Goal: Find specific page/section: Find specific page/section

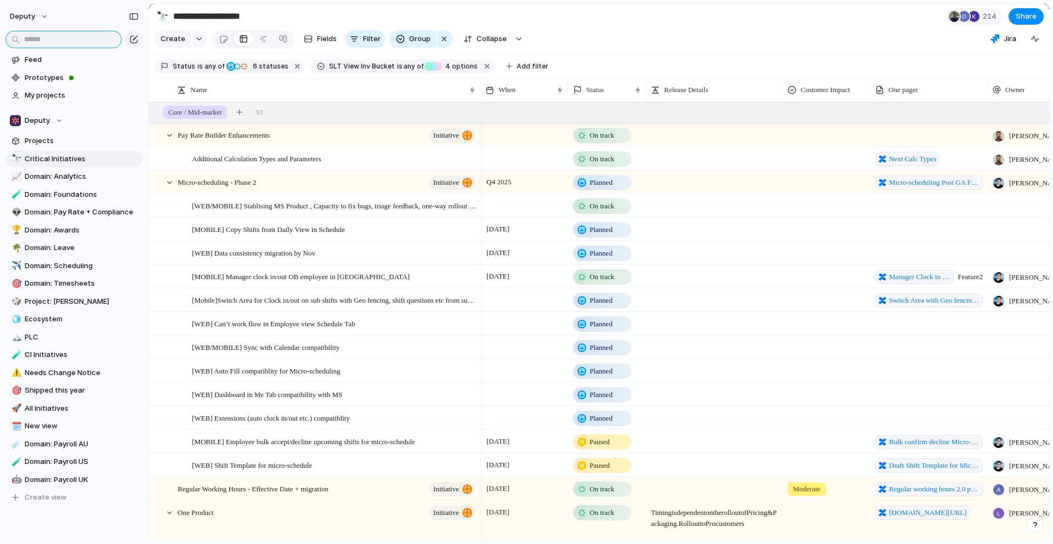
click at [47, 36] on input "text" at bounding box center [63, 40] width 116 height 18
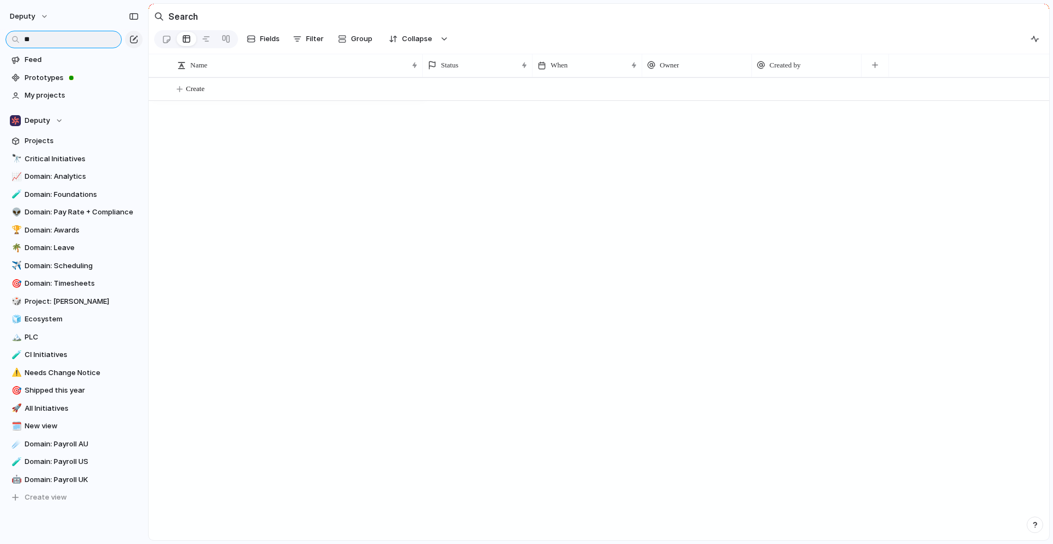
type input "*"
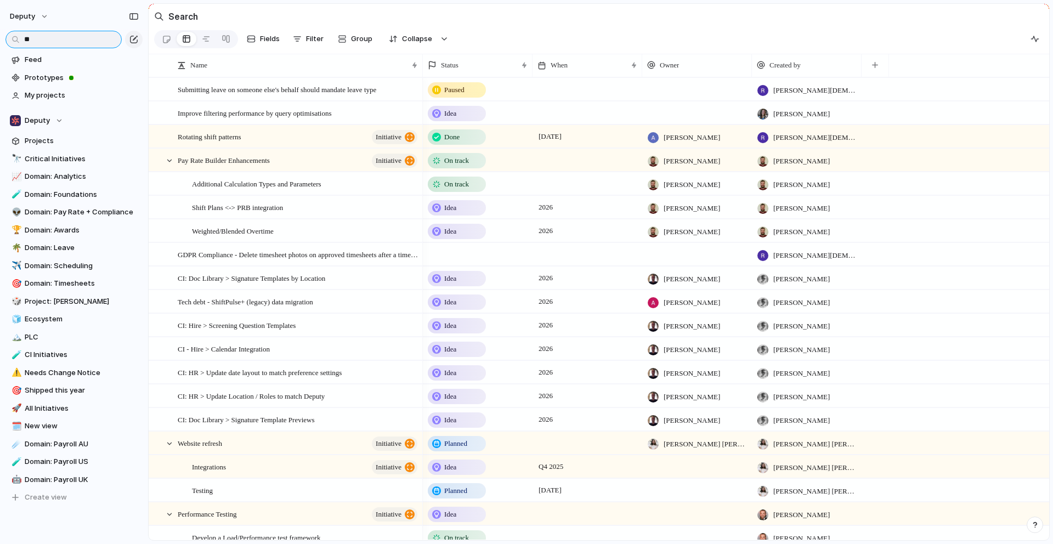
type input "*"
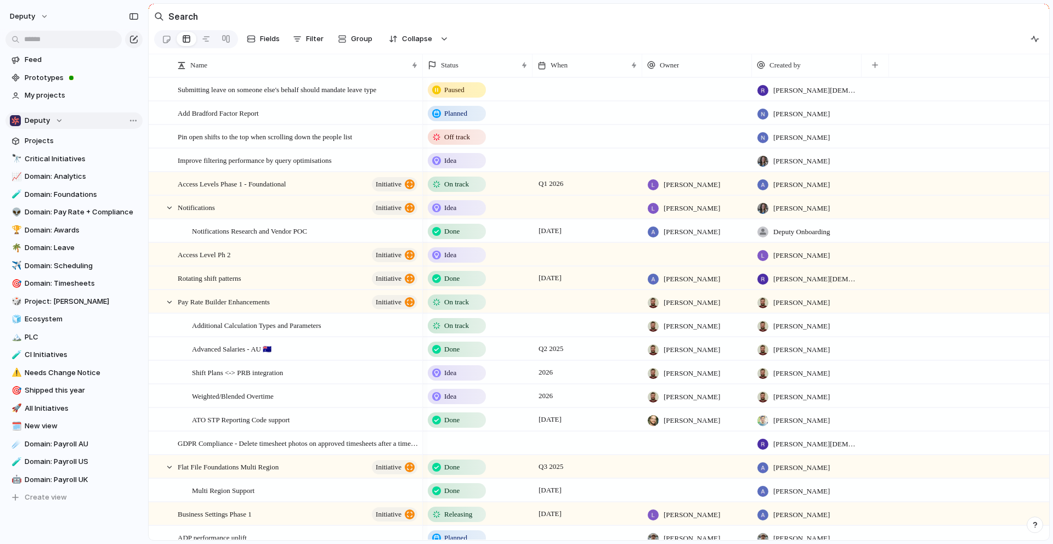
click at [59, 122] on div "Deputy" at bounding box center [36, 120] width 53 height 11
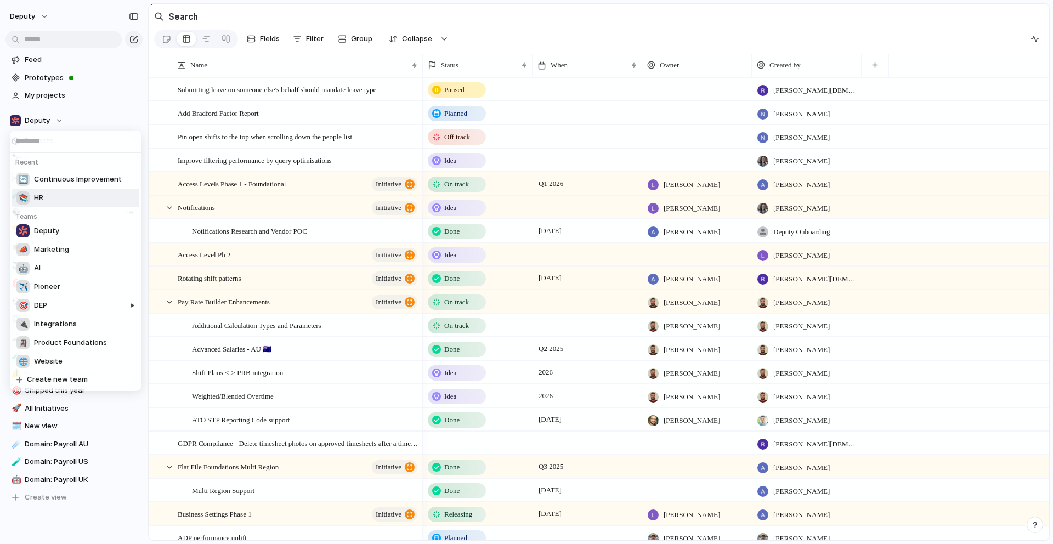
click at [72, 198] on li "📚 HR" at bounding box center [75, 198] width 127 height 19
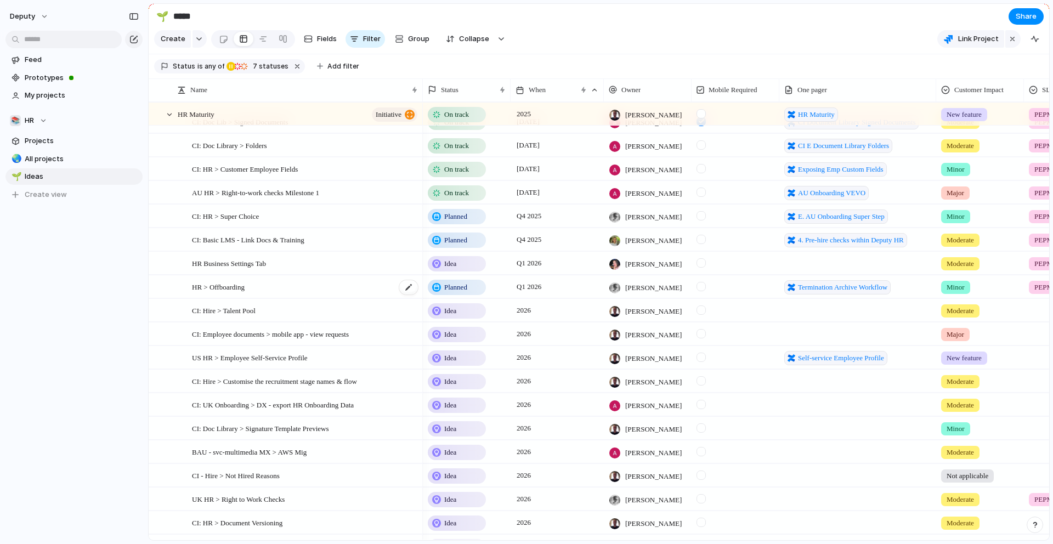
scroll to position [100, 0]
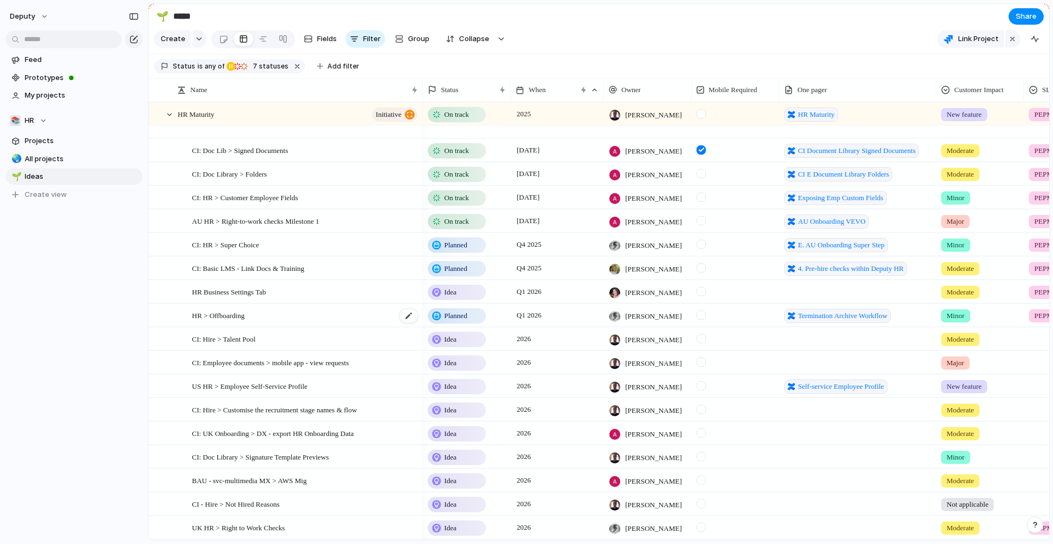
click at [232, 317] on span "HR > Offboarding" at bounding box center [218, 315] width 53 height 13
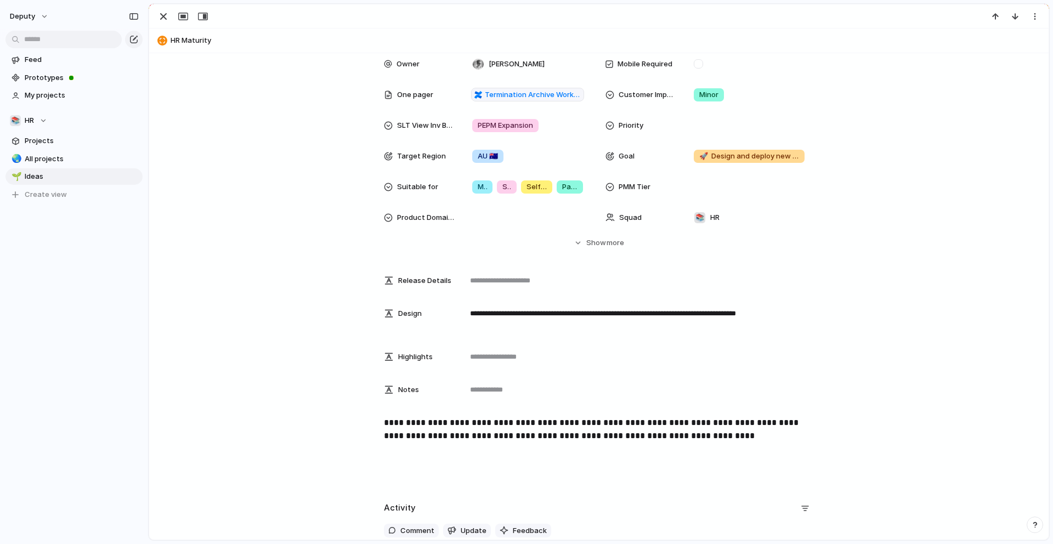
scroll to position [99, 0]
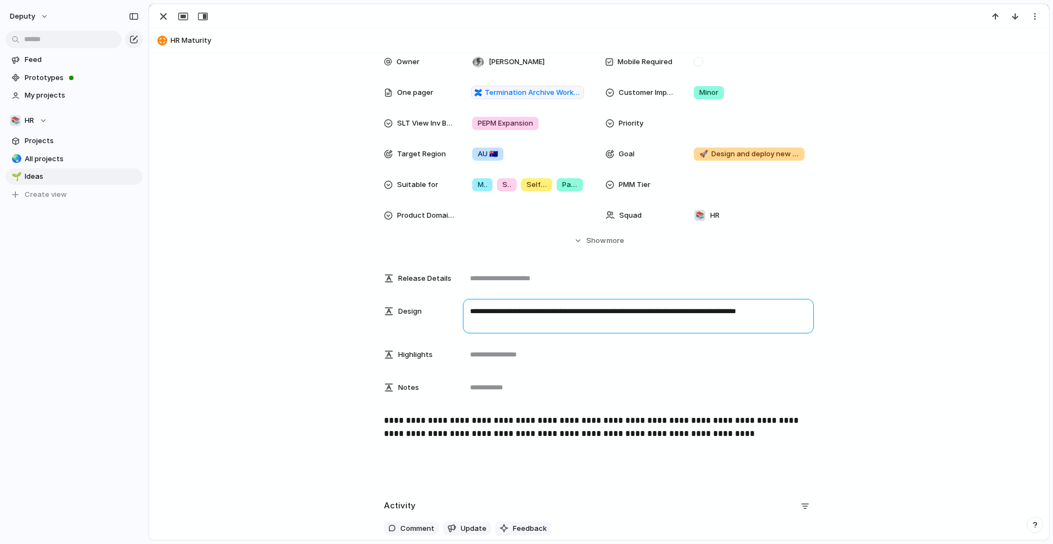
drag, startPoint x: 582, startPoint y: 320, endPoint x: 464, endPoint y: 306, distance: 119.4
click at [464, 306] on textarea "**********" at bounding box center [638, 316] width 351 height 35
